Goal: Task Accomplishment & Management: Manage account settings

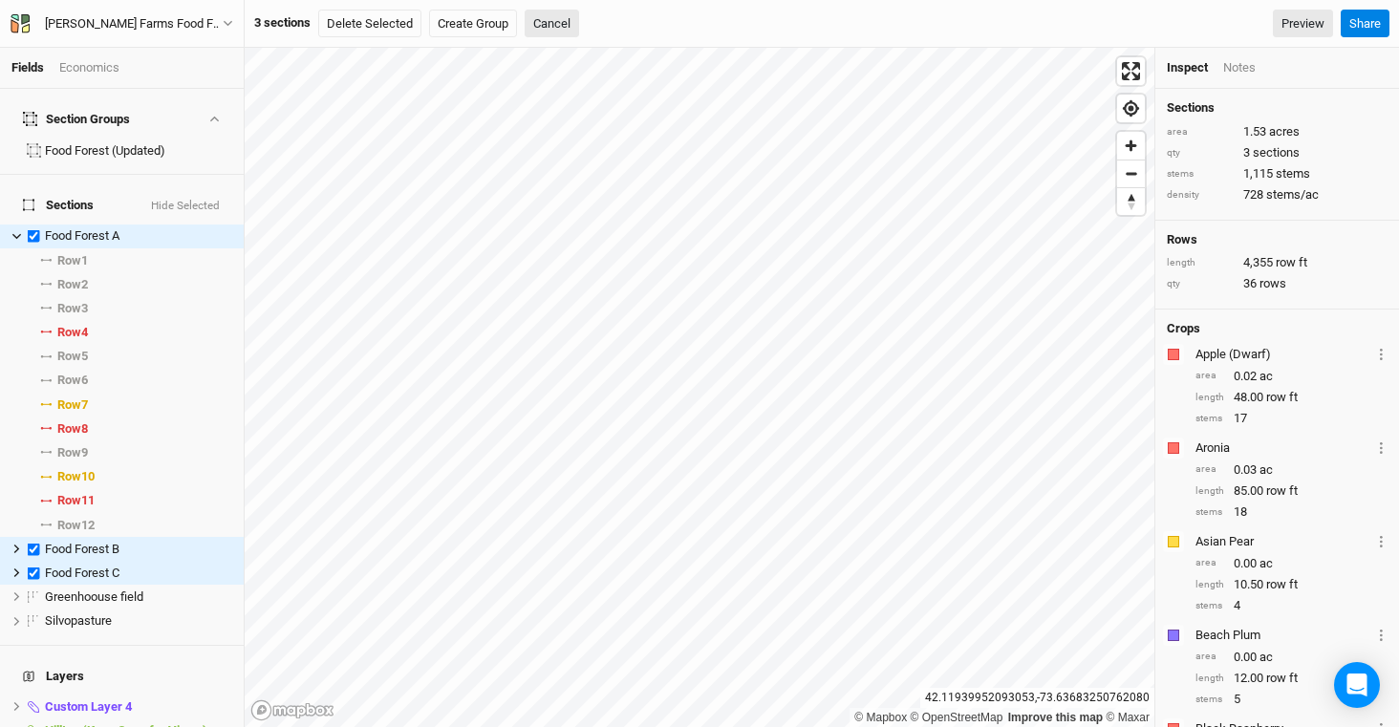
click at [157, 29] on div "[PERSON_NAME] Farms Food Forest and Silvopasture - ACTIVE" at bounding box center [134, 23] width 178 height 19
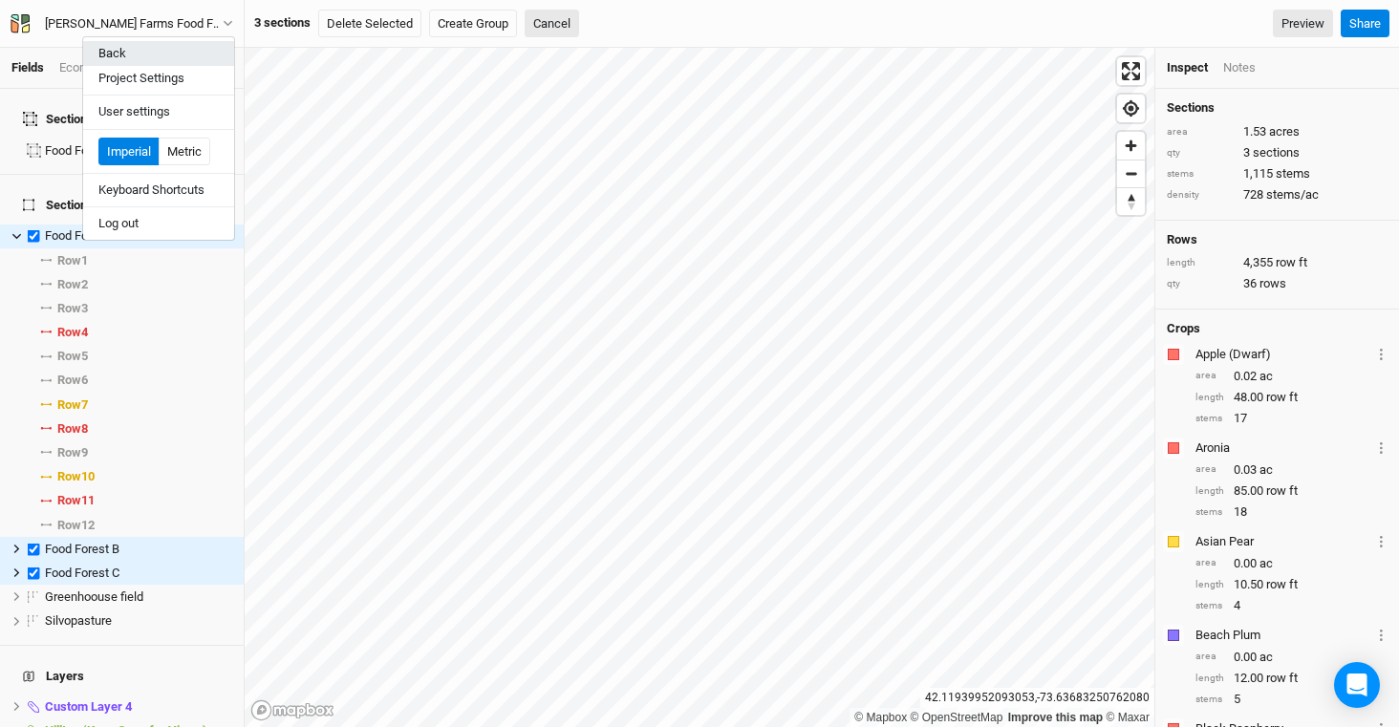
click at [118, 43] on button "Back" at bounding box center [158, 53] width 151 height 25
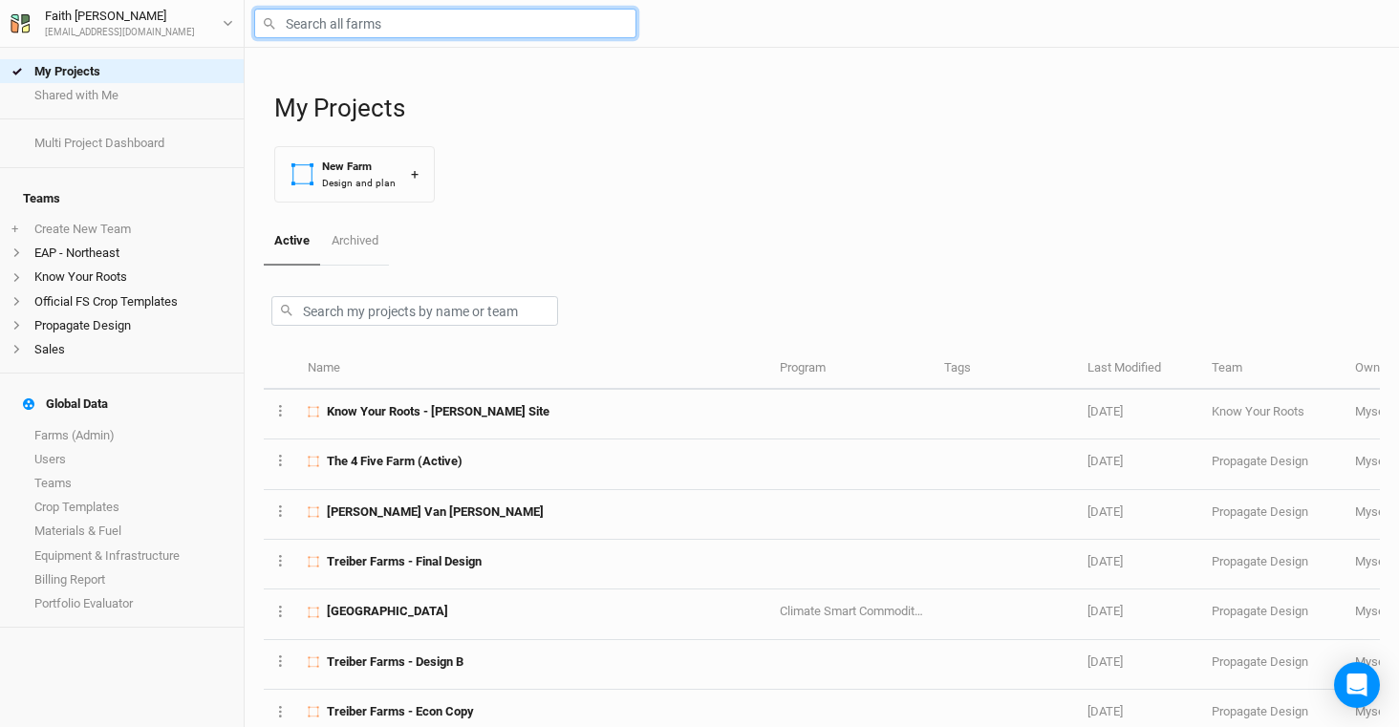
click at [359, 34] on input "text" at bounding box center [445, 24] width 382 height 30
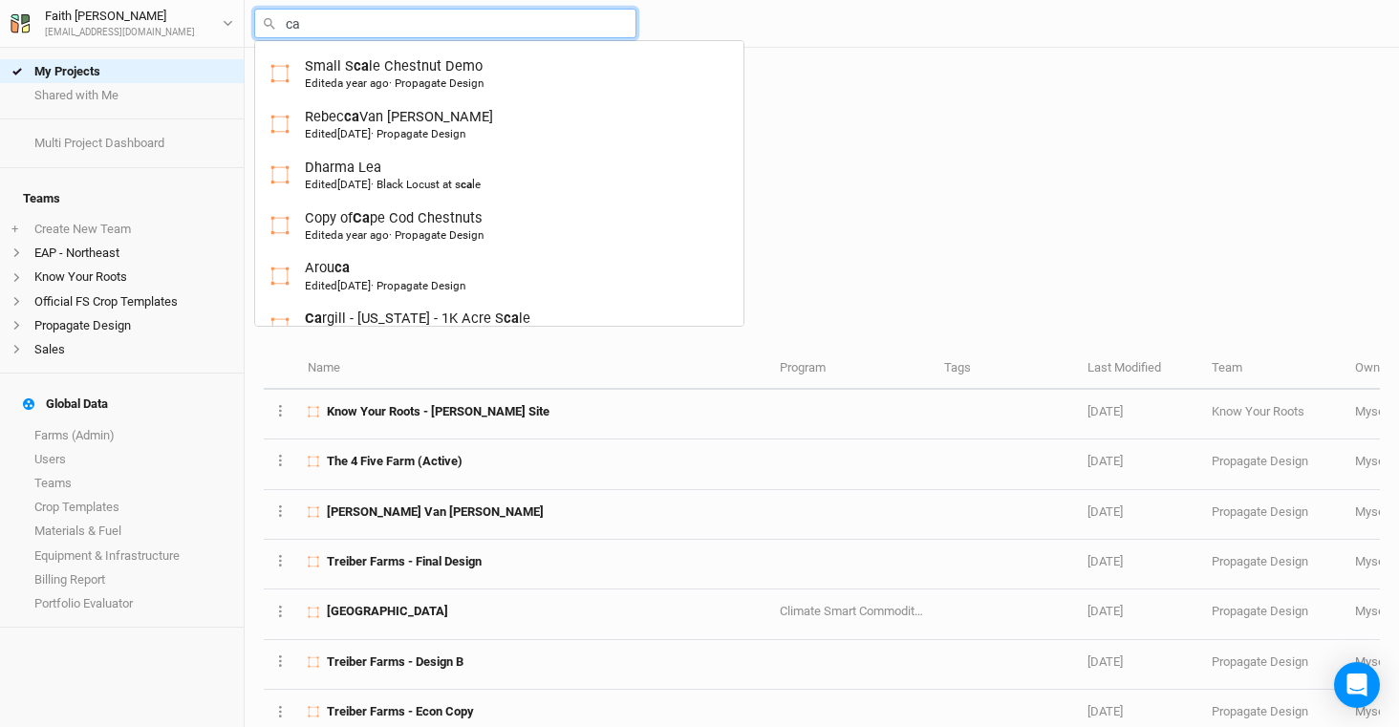
type input "cas"
type input "castanea Creek ([US_STATE])"
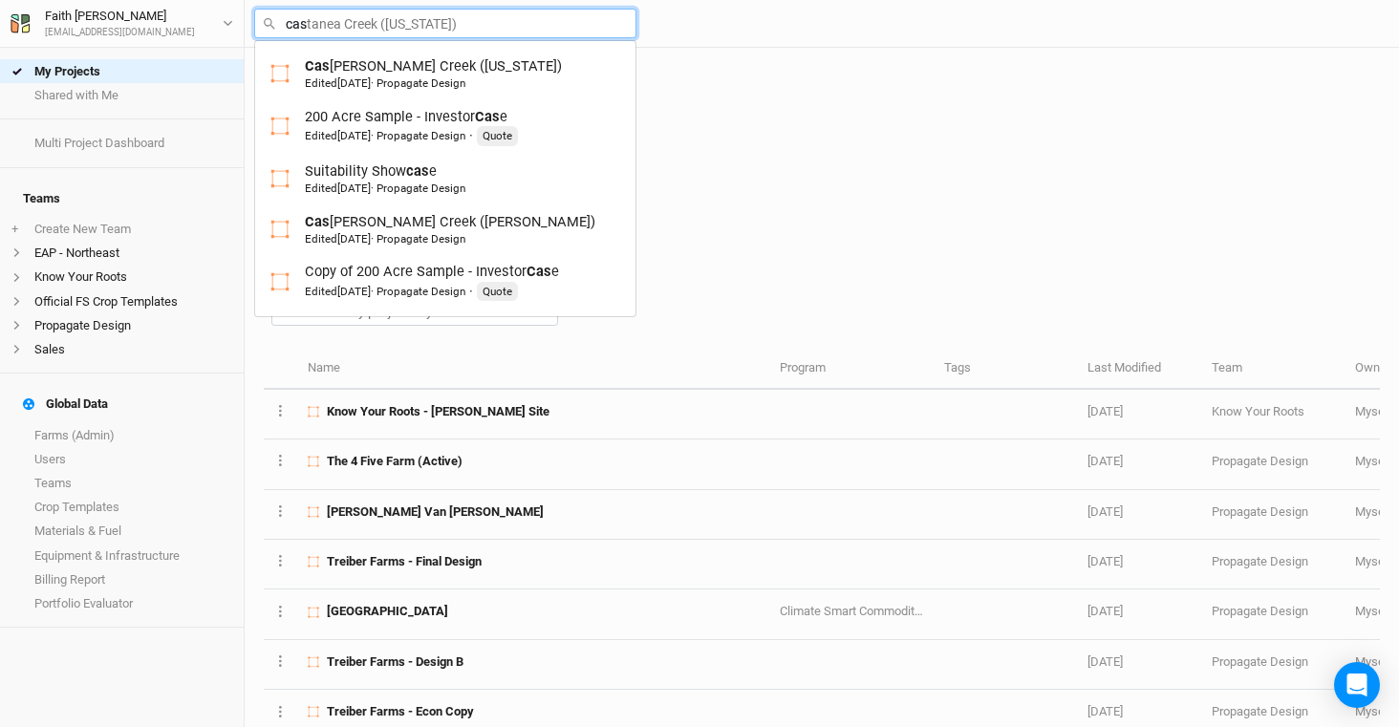
type input "cast"
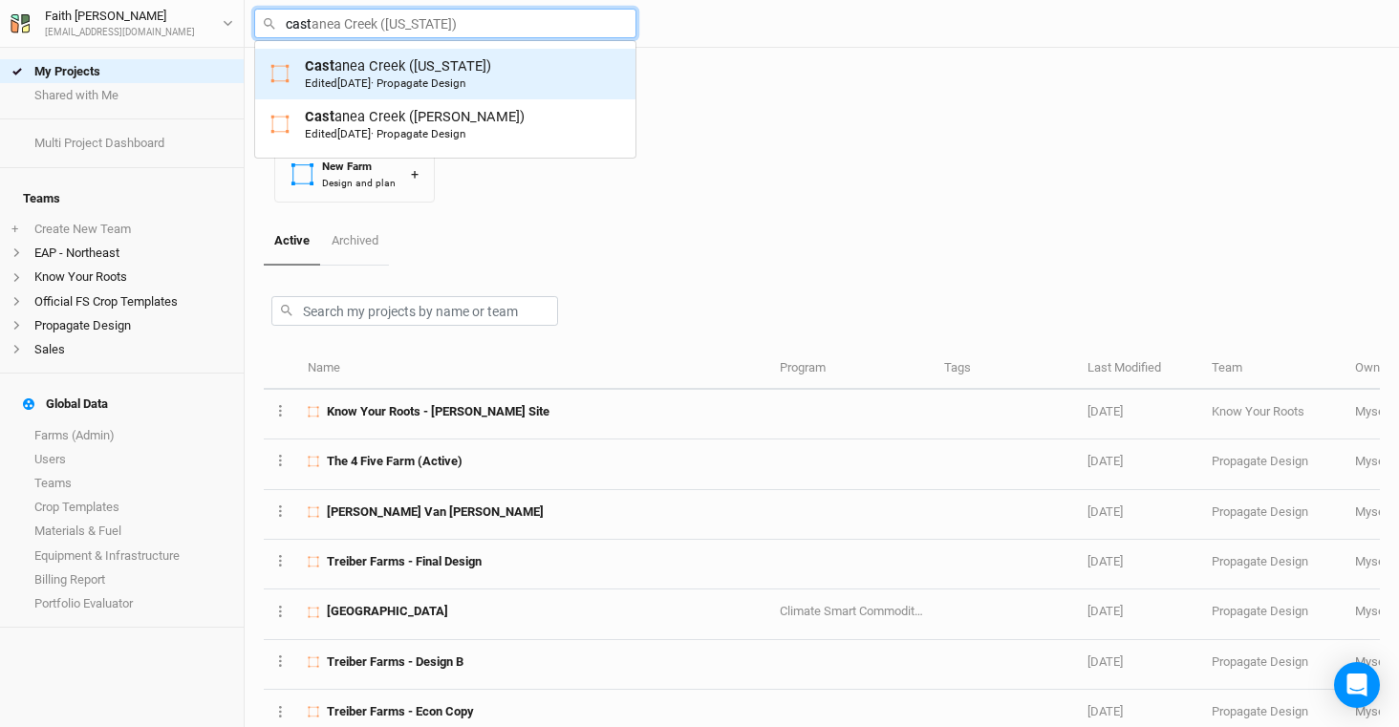
click at [378, 72] on div "Cast anea Creek ([US_STATE]) Edited [DATE] · Propagate Design" at bounding box center [398, 73] width 186 height 35
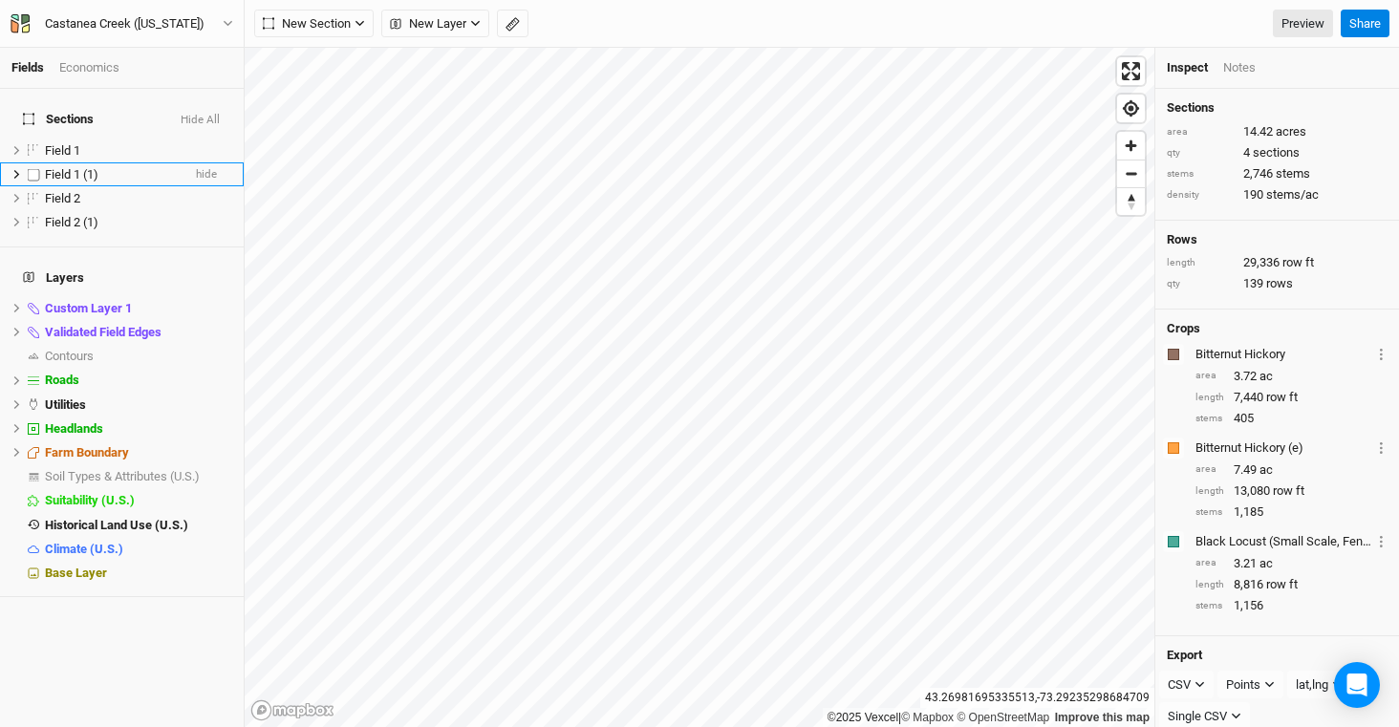
click at [33, 162] on label at bounding box center [34, 174] width 24 height 24
click at [33, 168] on input "checkbox" at bounding box center [34, 174] width 12 height 12
checkbox input "true"
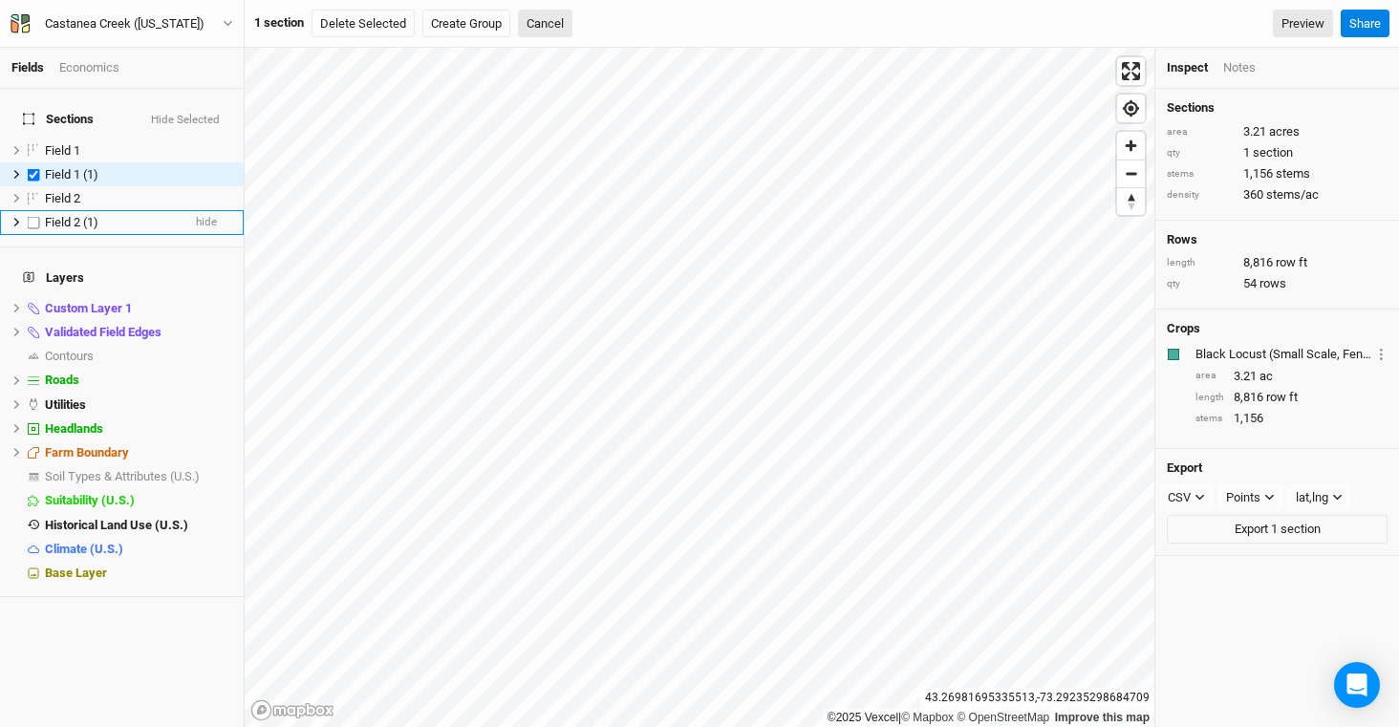
click at [34, 210] on label at bounding box center [34, 222] width 24 height 24
click at [34, 216] on input "checkbox" at bounding box center [34, 222] width 12 height 12
checkbox input "true"
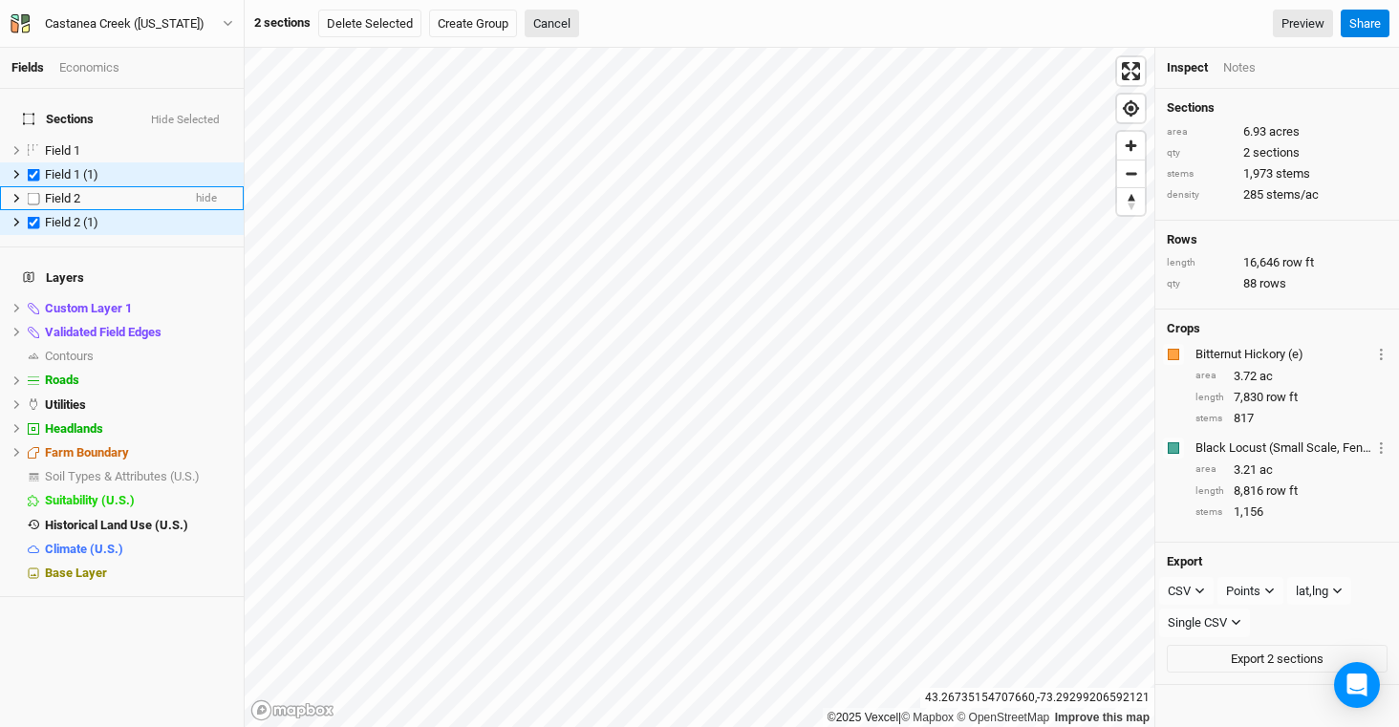
click at [215, 188] on li "Field 2 hide" at bounding box center [122, 198] width 244 height 24
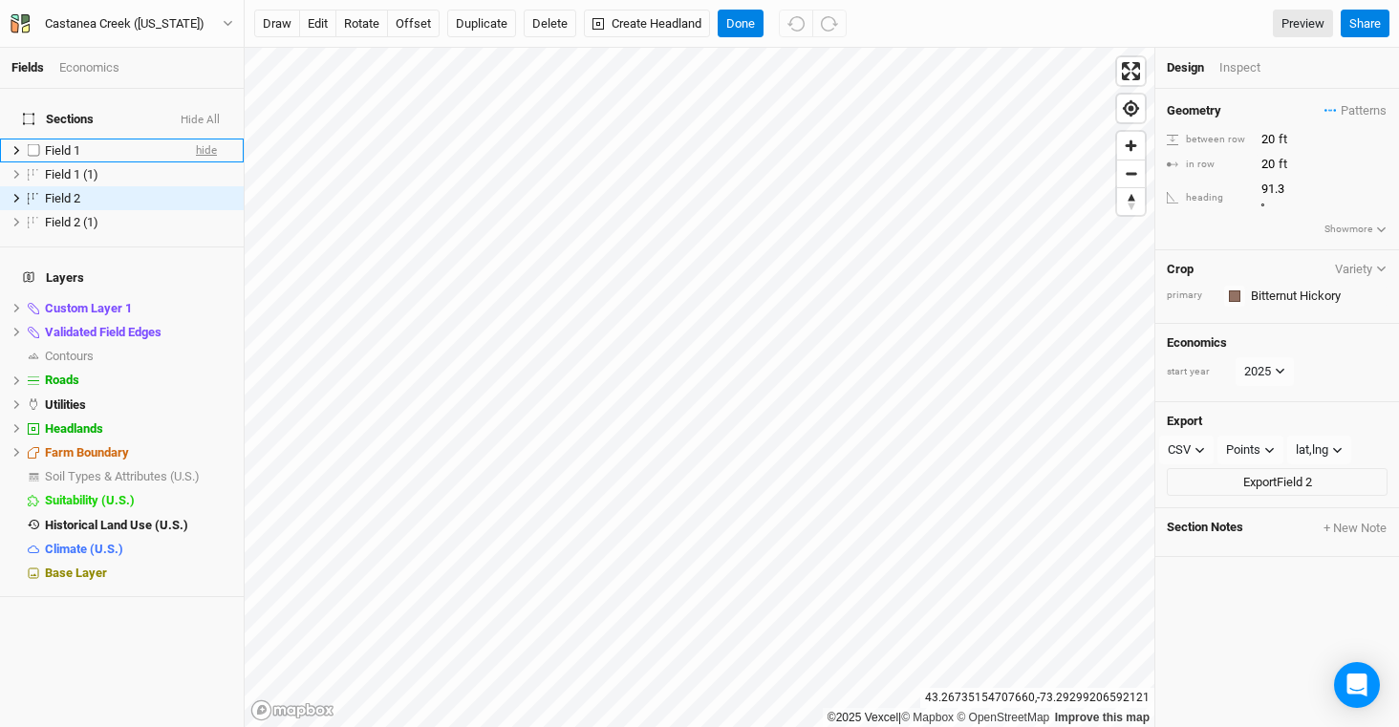
click at [196, 139] on span "hide" at bounding box center [206, 151] width 21 height 24
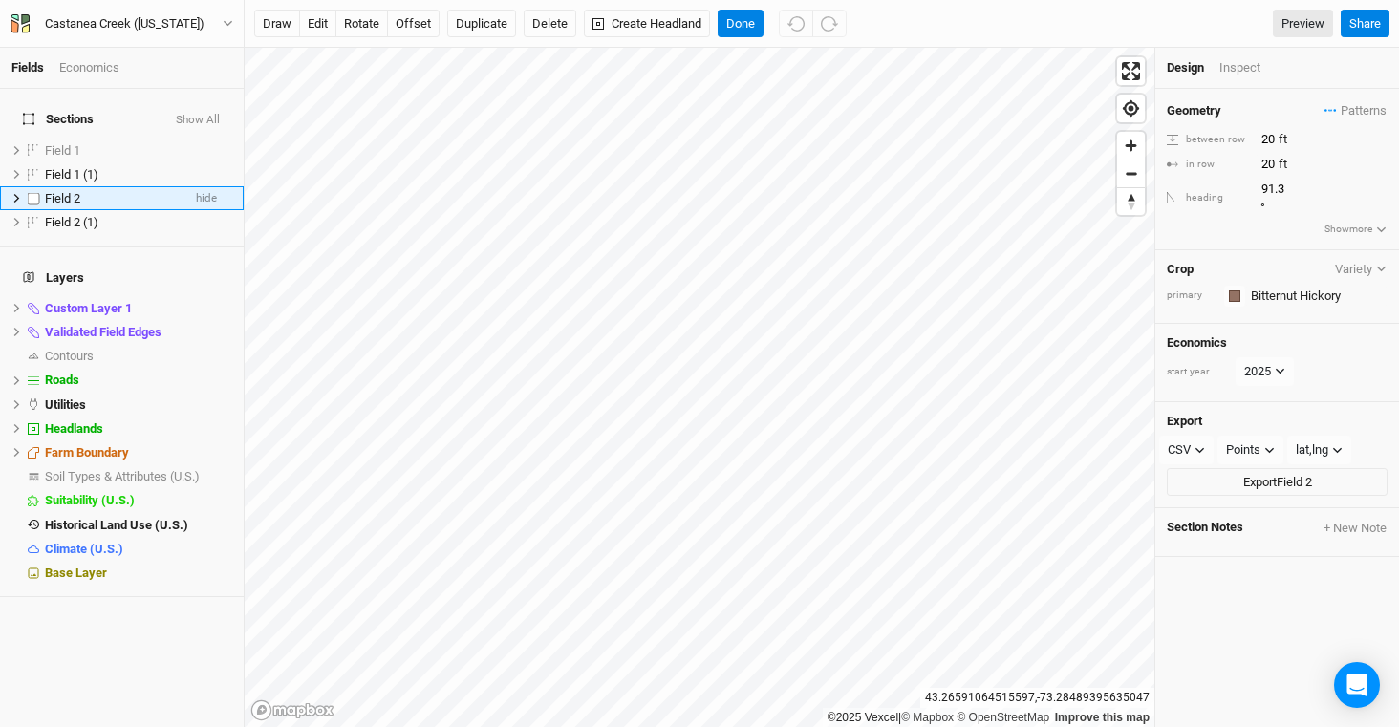
click at [196, 186] on span "hide" at bounding box center [206, 198] width 21 height 24
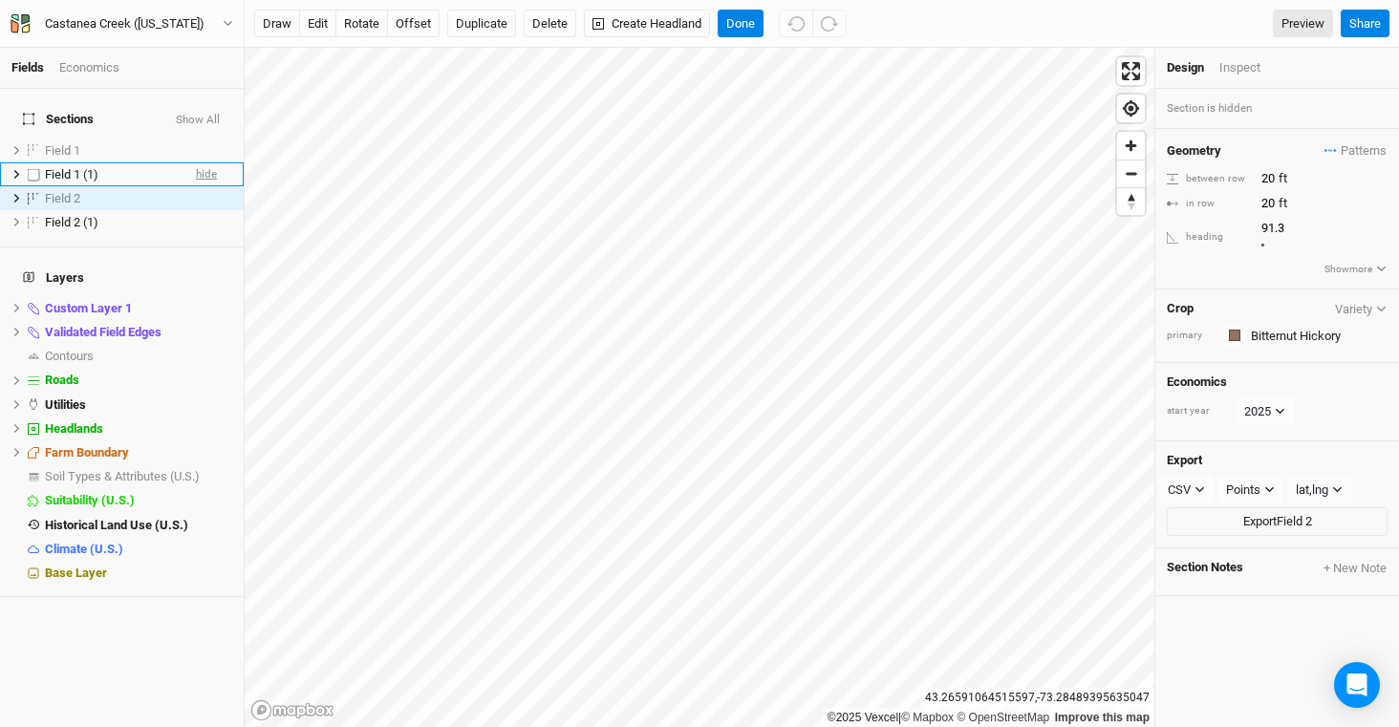
click at [196, 162] on span "hide" at bounding box center [206, 174] width 21 height 24
click at [199, 139] on span "show" at bounding box center [203, 151] width 27 height 24
click at [79, 143] on span "Field 1" at bounding box center [62, 150] width 35 height 14
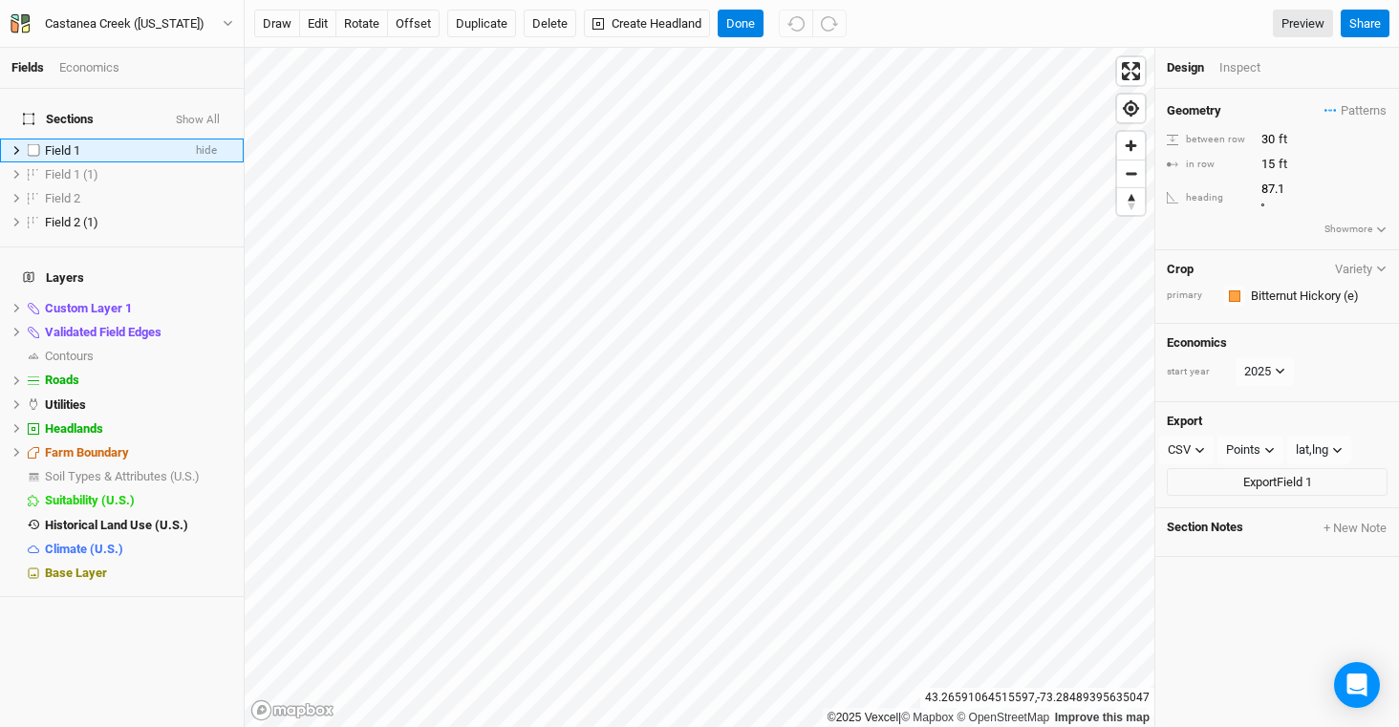
click at [79, 143] on span "Field 1" at bounding box center [62, 150] width 35 height 14
type input "Hickory, Direct Seeded"
click at [201, 259] on h4 "Layers" at bounding box center [121, 278] width 221 height 38
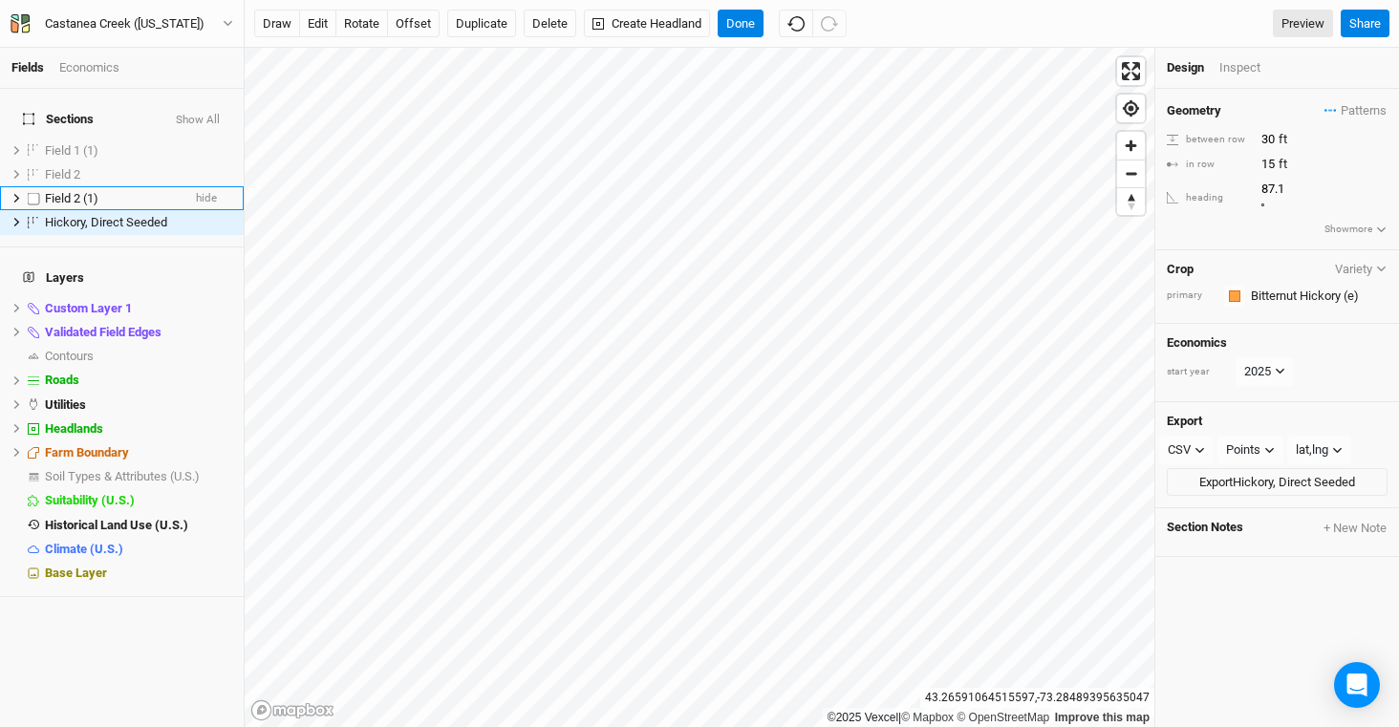
click at [104, 191] on div "Field 2 (1)" at bounding box center [113, 198] width 136 height 15
click at [104, 190] on input "Field 2 (1)" at bounding box center [107, 198] width 129 height 17
type input "Hickory, transplanted"
click at [18, 169] on icon at bounding box center [16, 174] width 11 height 11
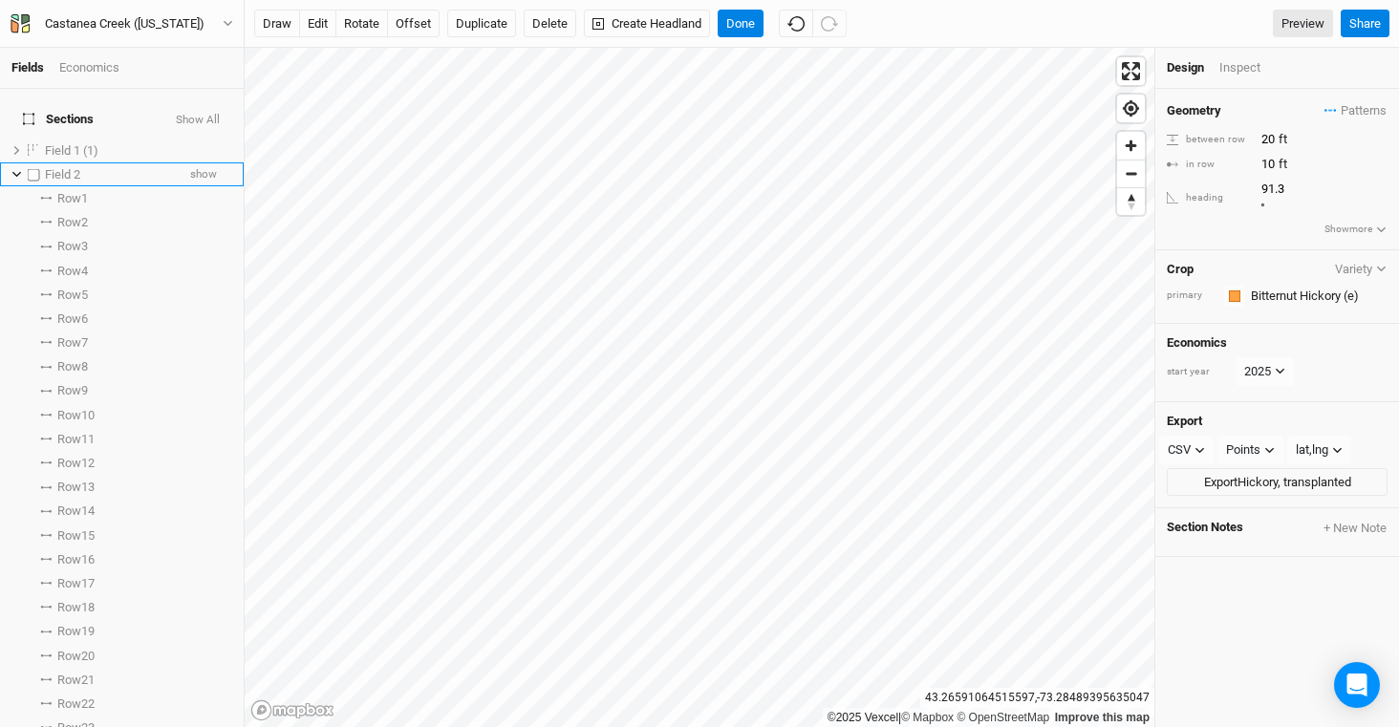
click at [22, 162] on label at bounding box center [34, 174] width 24 height 24
click at [28, 168] on input "checkbox" at bounding box center [34, 174] width 12 height 12
checkbox input "true"
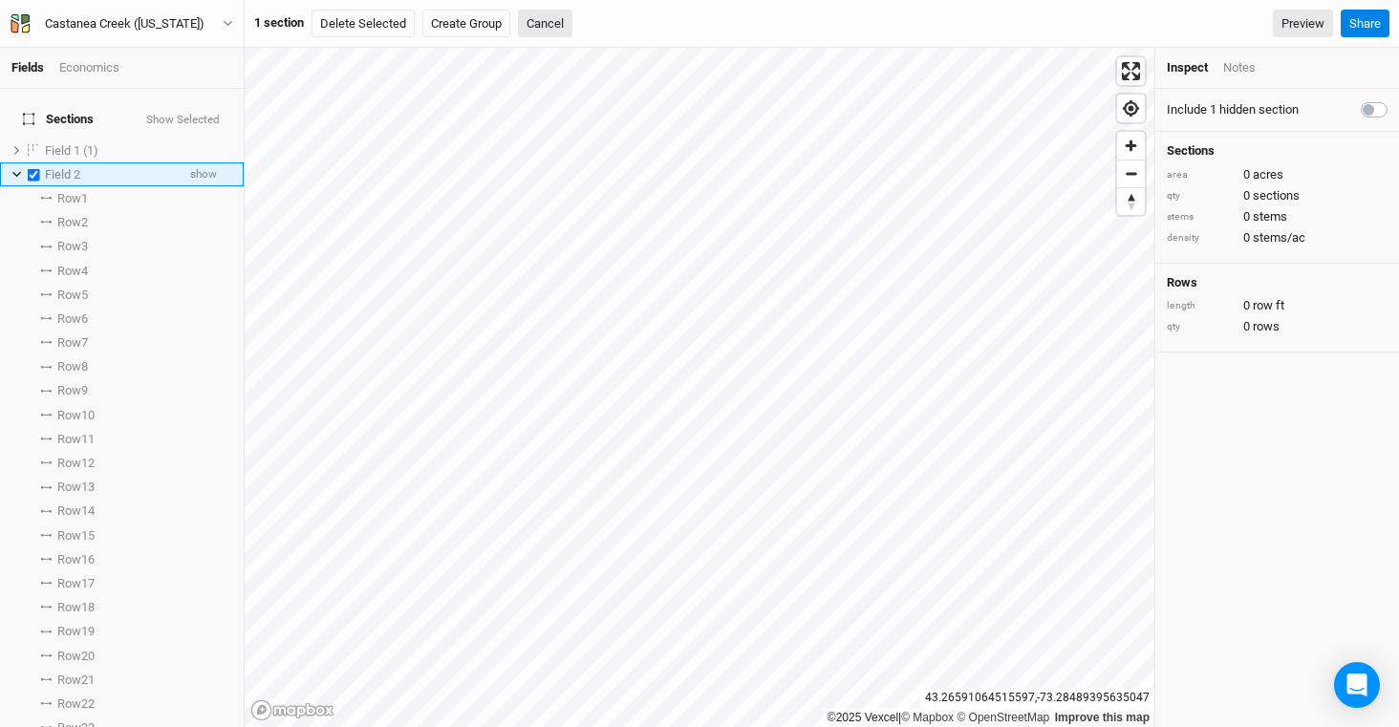
click at [19, 169] on icon at bounding box center [16, 174] width 11 height 11
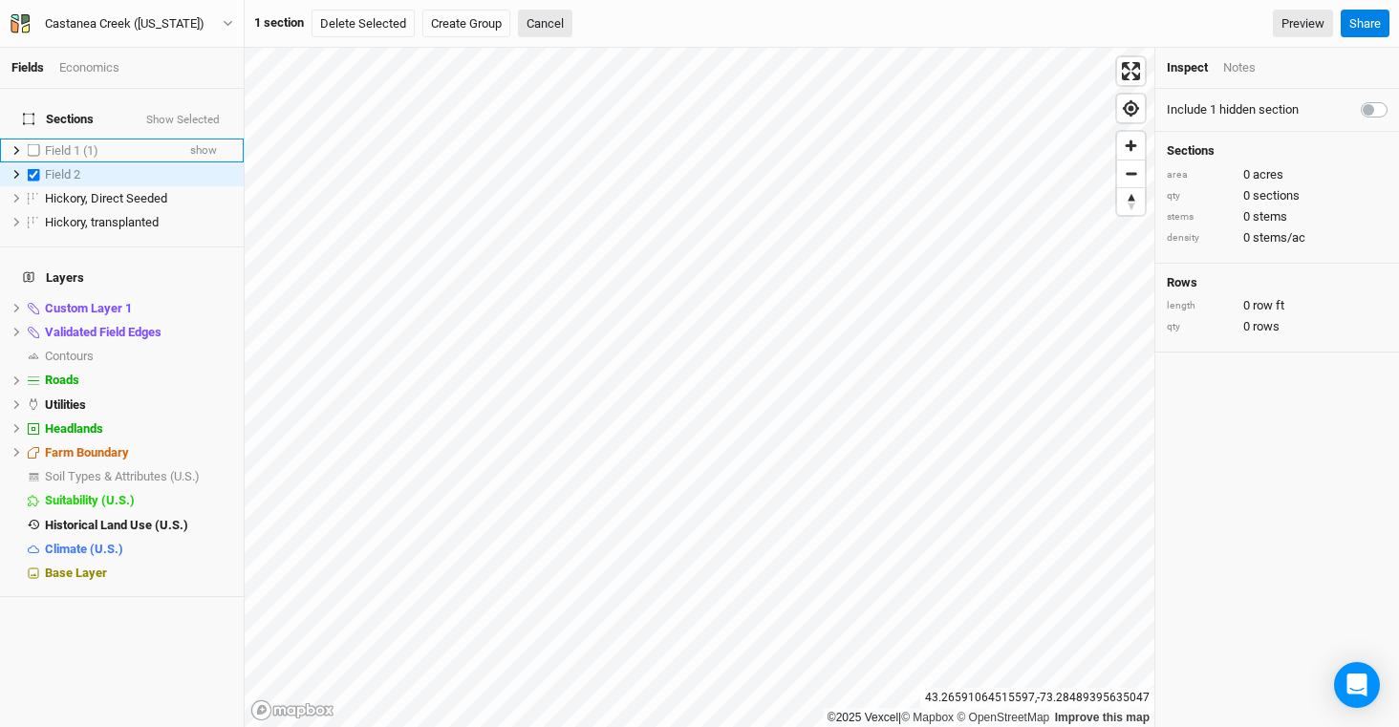
click at [32, 139] on label at bounding box center [34, 151] width 24 height 24
click at [32, 144] on input "checkbox" at bounding box center [34, 150] width 12 height 12
checkbox input "true"
click at [388, 24] on button "Delete Selected" at bounding box center [369, 24] width 103 height 29
click at [590, 29] on button "Confirm" at bounding box center [583, 24] width 59 height 29
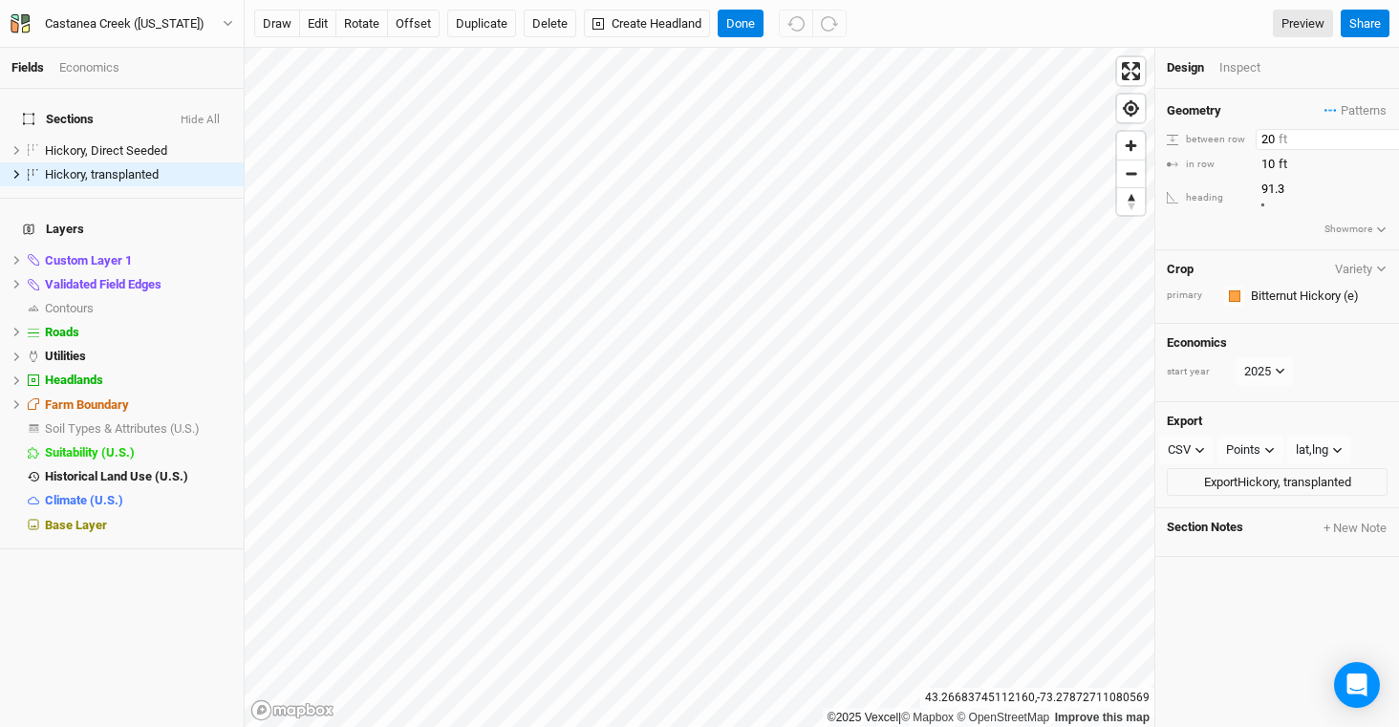
click at [1281, 134] on input "20" at bounding box center [1339, 139] width 166 height 21
type input "2"
type input "30"
click at [1281, 175] on div "Geometry Patterns ＋ New in-row pattern between row 30 ft in row 10 ft heading 9…" at bounding box center [1277, 169] width 244 height 161
click at [1281, 170] on input "10" at bounding box center [1339, 164] width 166 height 21
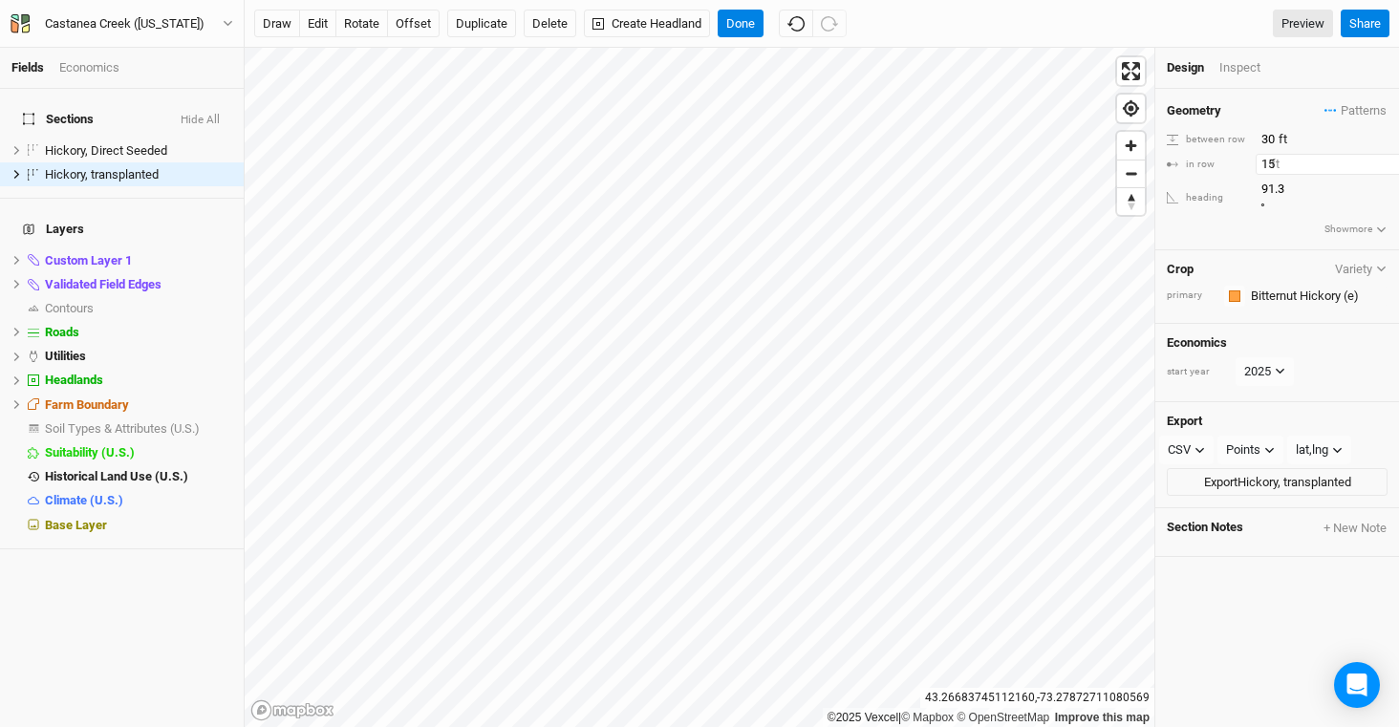
type input "15"
click at [768, 23] on div "draw edit rotate offset Duplicate Delete Create Headland Done" at bounding box center [550, 24] width 592 height 29
click at [737, 22] on button "Done" at bounding box center [741, 24] width 46 height 29
